Goal: Task Accomplishment & Management: Manage account settings

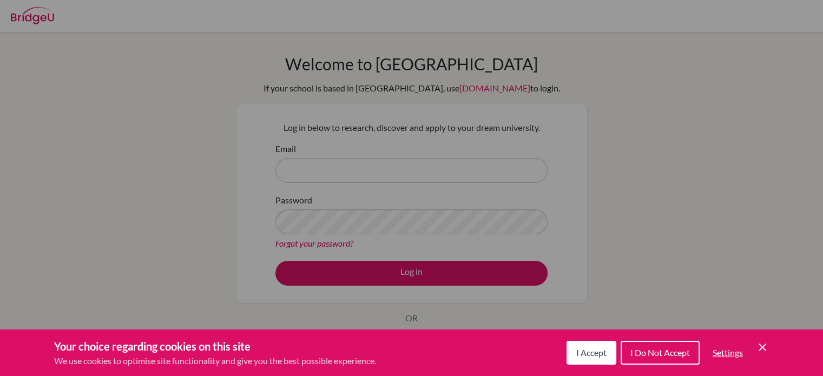
click at [580, 347] on button "I Accept" at bounding box center [592, 353] width 50 height 24
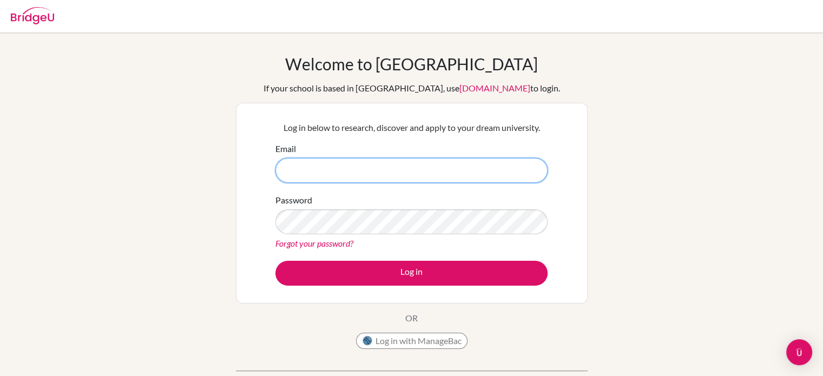
click at [318, 173] on input "Email" at bounding box center [411, 170] width 272 height 25
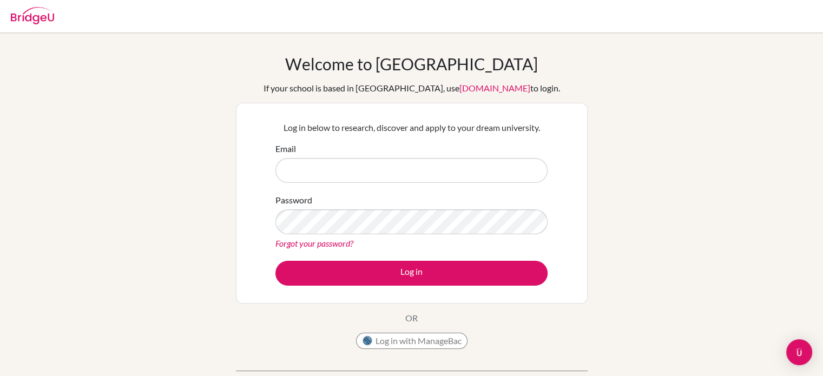
click at [330, 247] on link "Forgot your password?" at bounding box center [314, 243] width 78 height 10
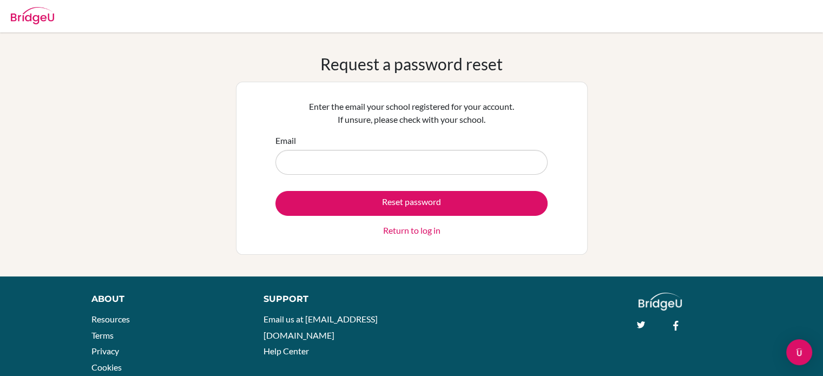
click at [398, 235] on link "Return to log in" at bounding box center [411, 230] width 57 height 13
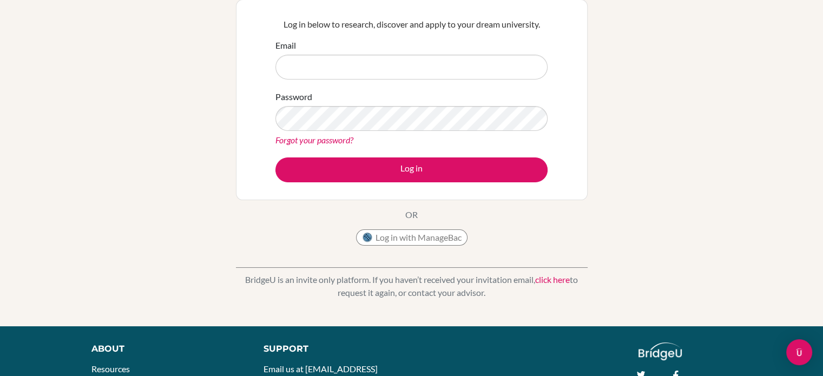
scroll to position [141, 0]
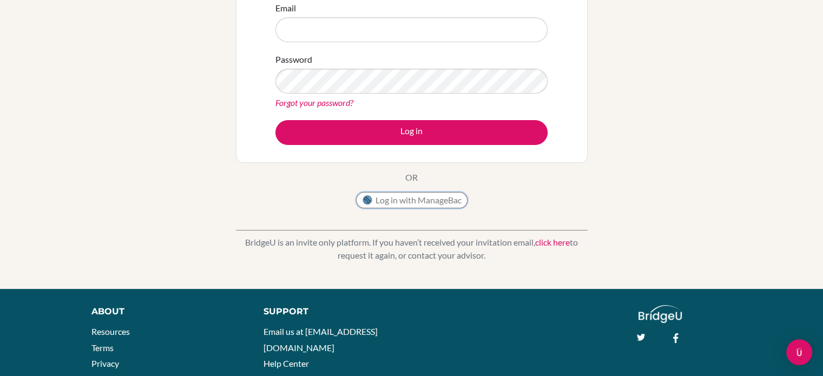
click at [429, 197] on button "Log in with ManageBac" at bounding box center [411, 200] width 111 height 16
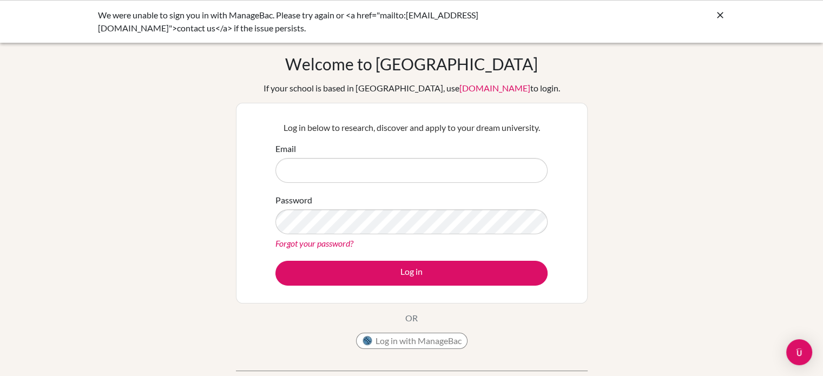
drag, startPoint x: 321, startPoint y: 166, endPoint x: 302, endPoint y: 173, distance: 20.0
click at [302, 173] on input "Email" at bounding box center [411, 170] width 272 height 25
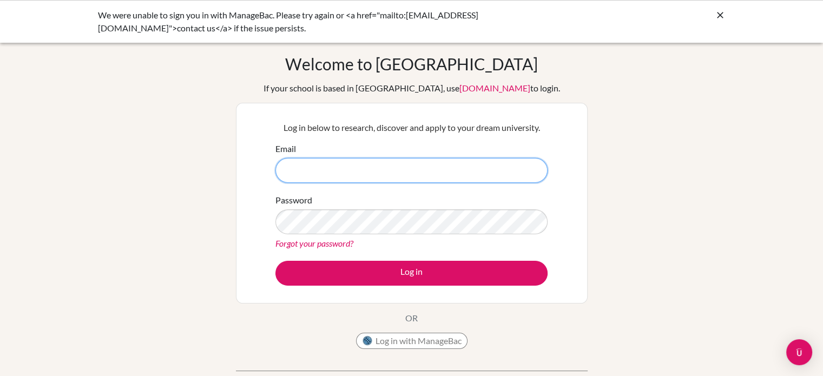
paste input "ian.mwangi.2027@pupil.stfrancis.com.br"
type input "ian.mwangi.2027@pupil.stfrancis.com.br"
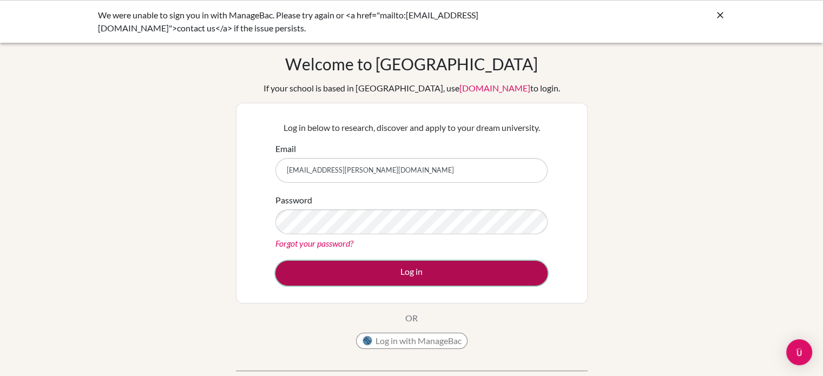
click at [387, 277] on button "Log in" at bounding box center [411, 273] width 272 height 25
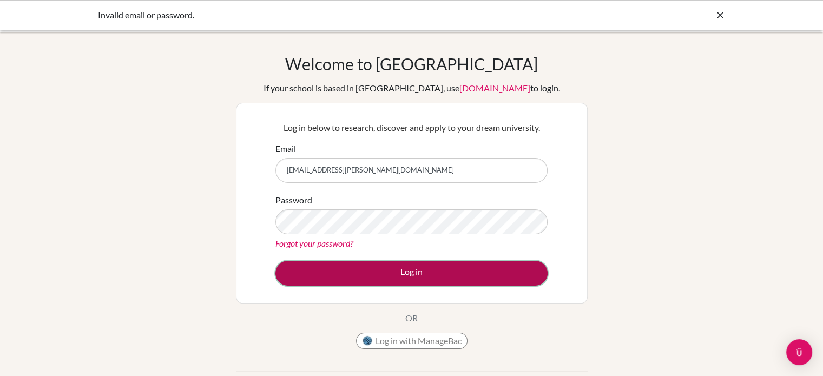
click at [347, 272] on button "Log in" at bounding box center [411, 273] width 272 height 25
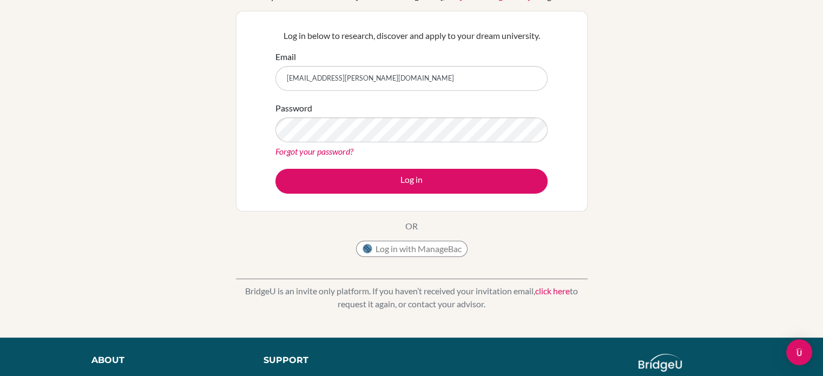
scroll to position [97, 0]
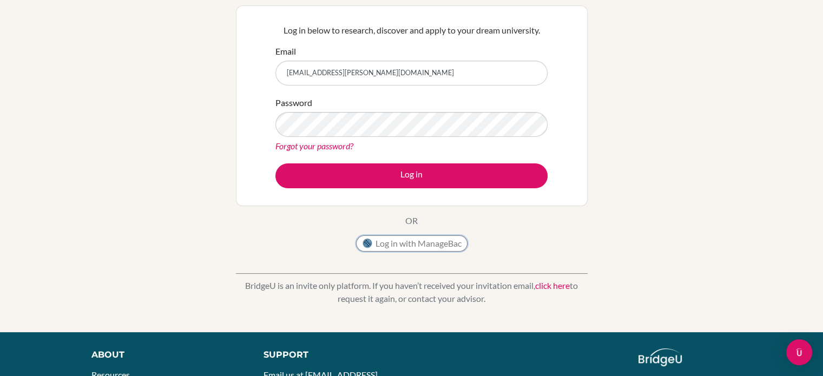
click at [398, 242] on button "Log in with ManageBac" at bounding box center [411, 243] width 111 height 16
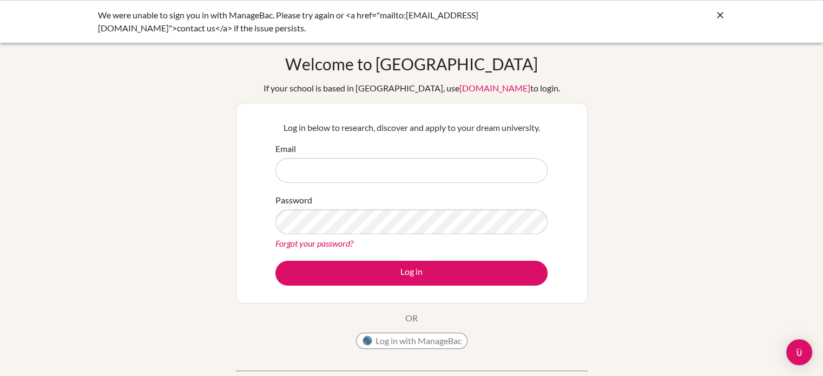
click at [713, 21] on div "We were unable to sign you in with ManageBac. Please try again or <a href="mail…" at bounding box center [412, 22] width 628 height 26
click at [721, 15] on icon at bounding box center [720, 15] width 11 height 11
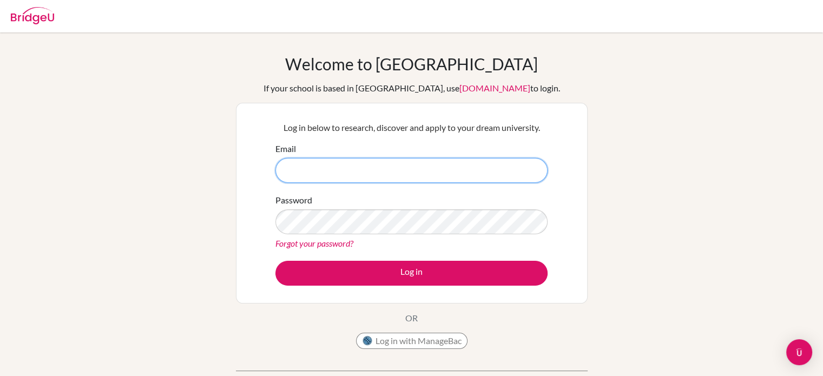
click at [417, 175] on input "Email" at bounding box center [411, 170] width 272 height 25
type input "ian.mwangi.2027@pupil.stfrancis.com.br"
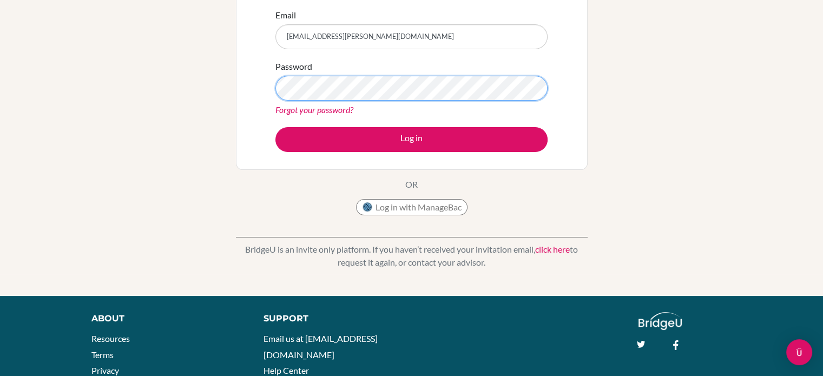
scroll to position [134, 0]
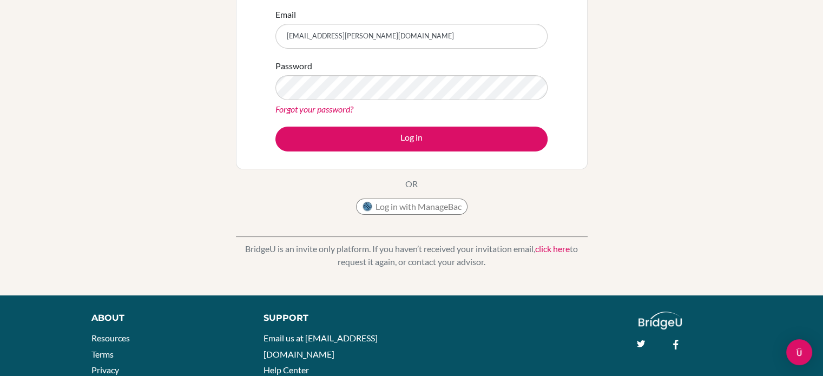
click at [343, 114] on link "Forgot your password?" at bounding box center [314, 109] width 78 height 10
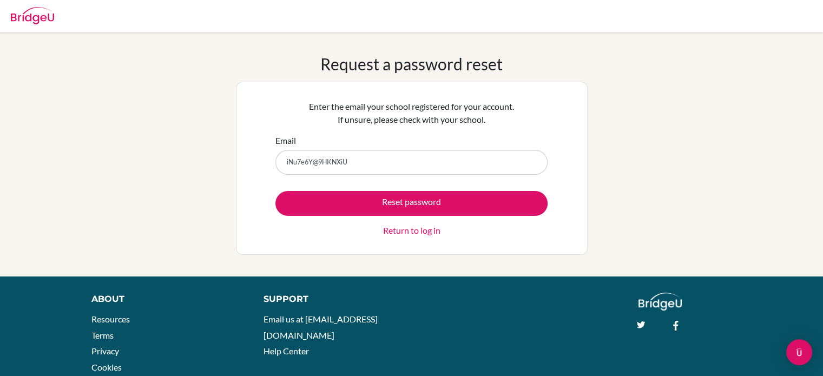
type input "iNu7e6Y@9HKNXiU"
click at [275, 191] on button "Reset password" at bounding box center [411, 203] width 272 height 25
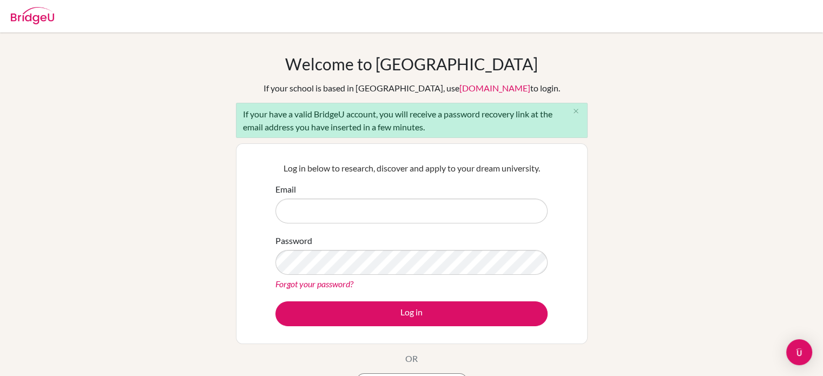
click at [308, 285] on link "Forgot your password?" at bounding box center [314, 284] width 78 height 10
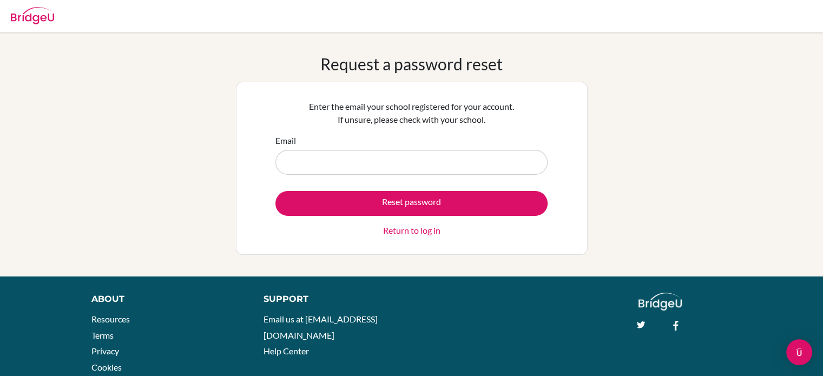
click at [341, 181] on form "Email Reset password Return to log in" at bounding box center [411, 185] width 272 height 103
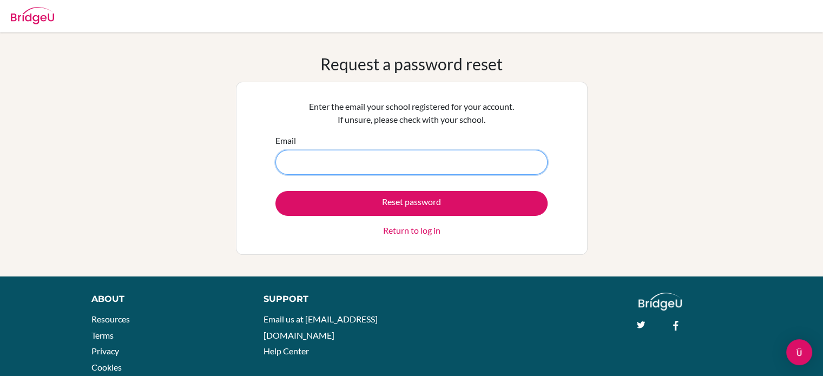
click at [360, 159] on input "Email" at bounding box center [411, 162] width 272 height 25
type input "[EMAIL_ADDRESS][PERSON_NAME][DOMAIN_NAME]"
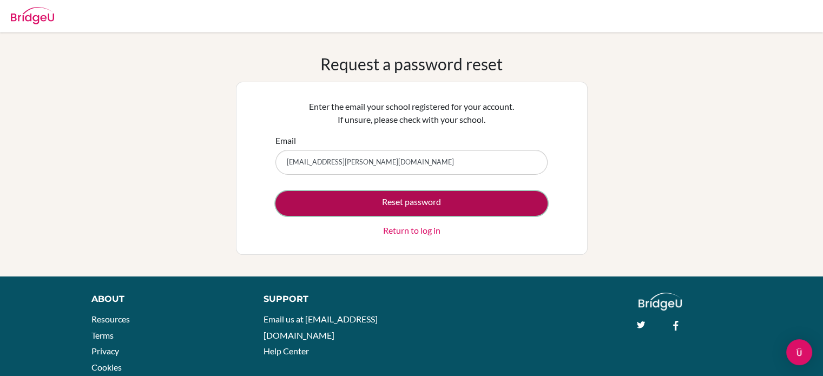
click at [383, 194] on button "Reset password" at bounding box center [411, 203] width 272 height 25
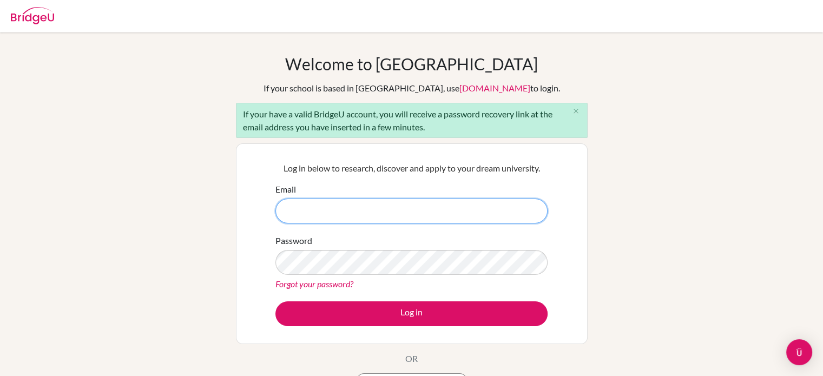
click at [358, 214] on input "Email" at bounding box center [411, 211] width 272 height 25
type input "ian.mwangi.2027@pupil.stfrancis.com.br"
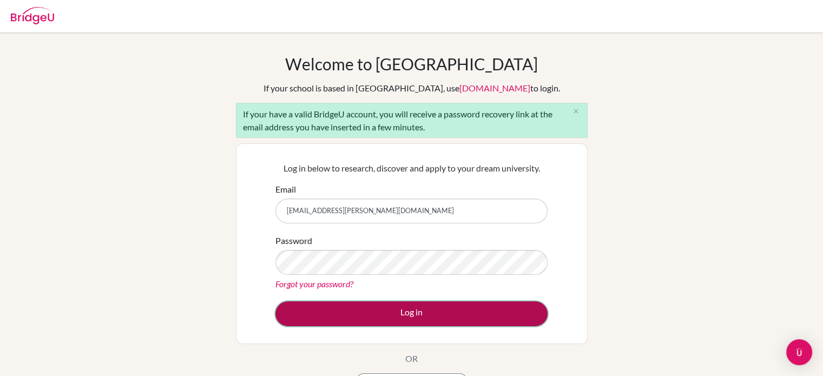
click at [366, 310] on button "Log in" at bounding box center [411, 313] width 272 height 25
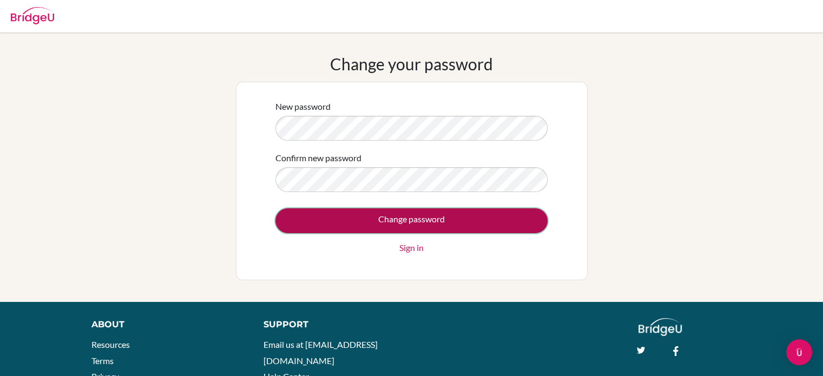
click at [481, 225] on input "Change password" at bounding box center [411, 220] width 272 height 25
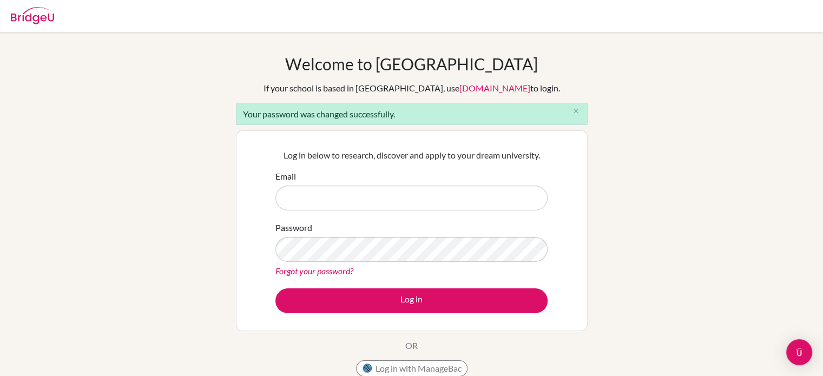
click at [373, 193] on input "Email" at bounding box center [411, 198] width 272 height 25
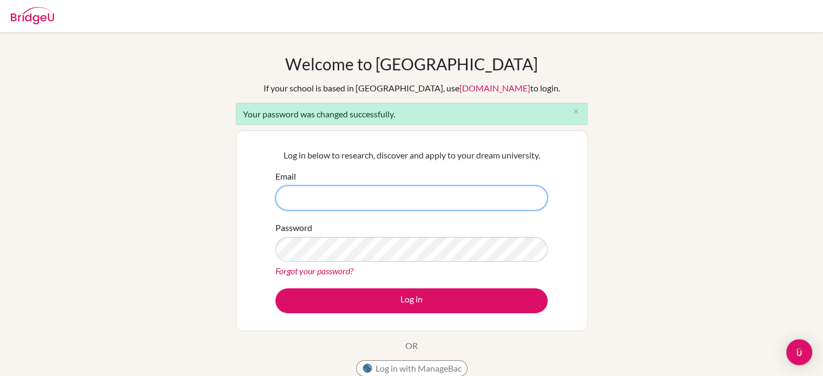
type input "inu7e6y@9hknxiu"
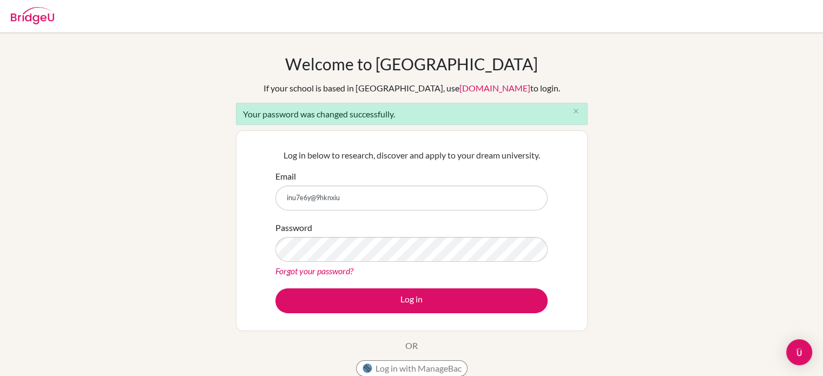
click at [539, 87] on div "Welcome to BridgeU If your school is based in China, use app.bridge-u.com.cn to…" at bounding box center [412, 218] width 352 height 328
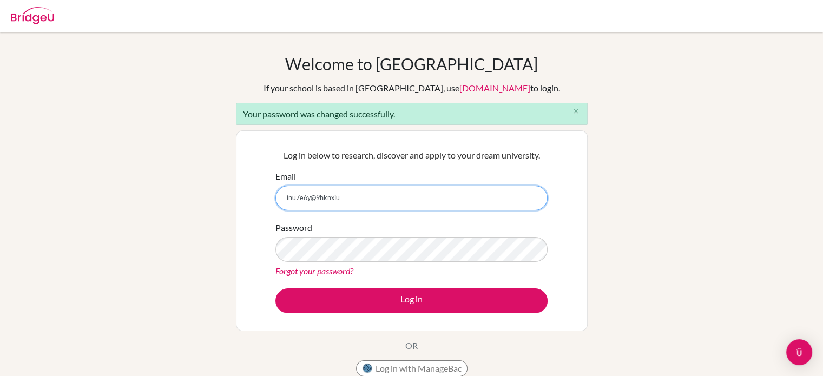
click at [396, 202] on input "inu7e6y@9hknxiu" at bounding box center [411, 198] width 272 height 25
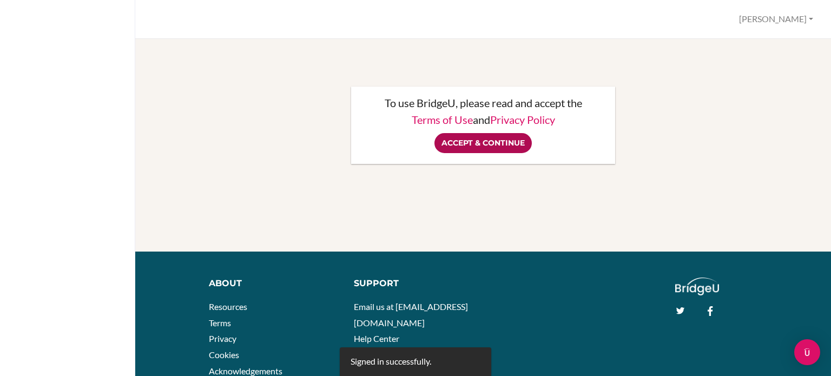
click at [455, 148] on input "Accept & Continue" at bounding box center [483, 143] width 97 height 20
